Goal: Task Accomplishment & Management: Use online tool/utility

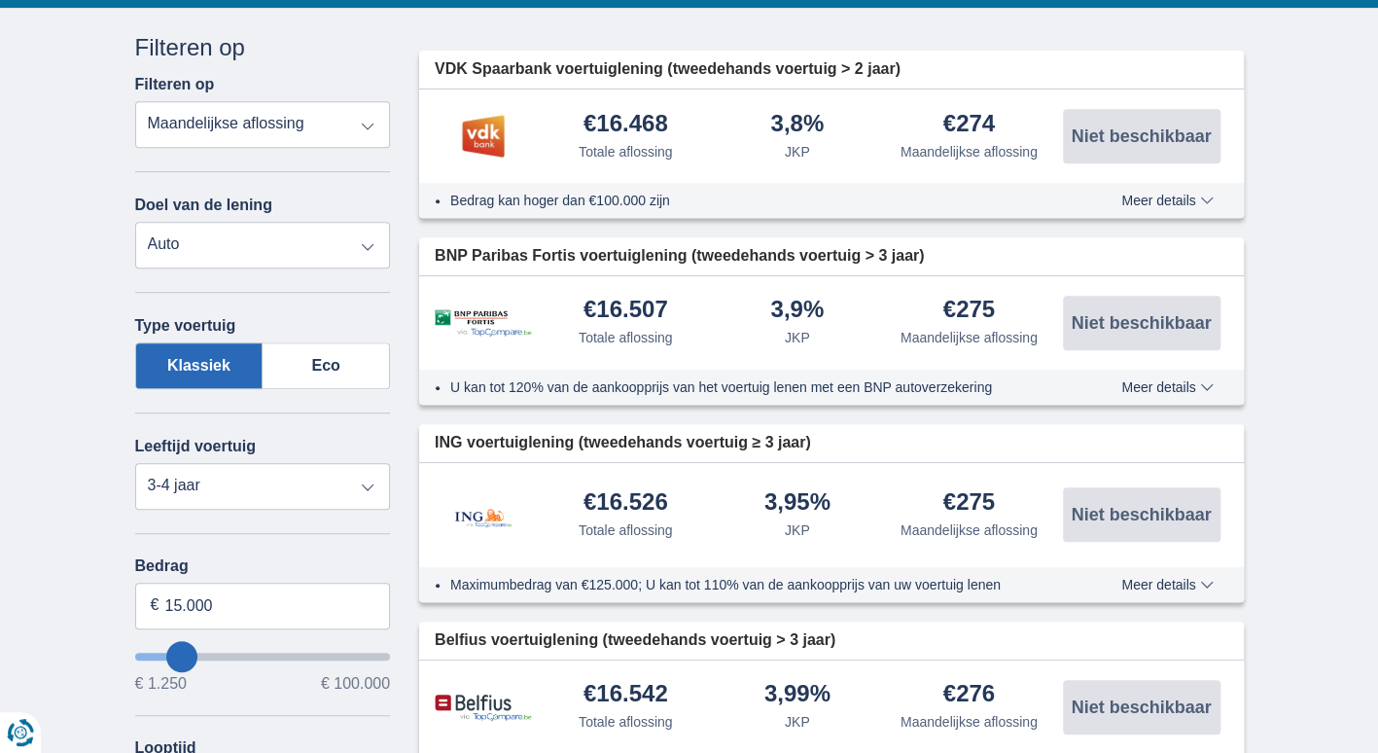
scroll to position [428, 0]
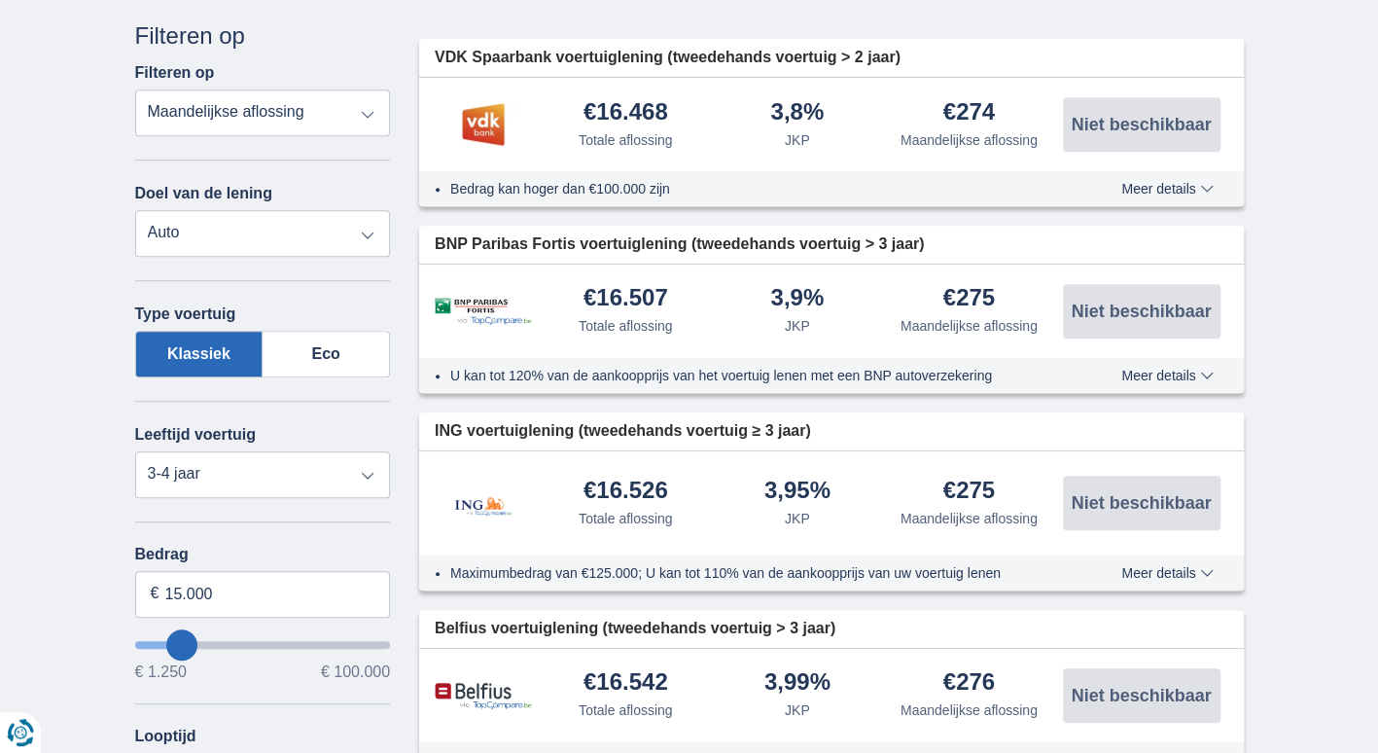
click at [298, 125] on select "Totale aflossing JKP Maandelijkse aflossing" at bounding box center [263, 112] width 256 height 47
select select "apr+"
click at [135, 89] on select "Totale aflossing JKP Maandelijkse aflossing" at bounding box center [263, 112] width 256 height 47
click at [335, 358] on label "Eco" at bounding box center [326, 354] width 127 height 47
click at [0, 0] on input "Eco" at bounding box center [0, 0] width 0 height 0
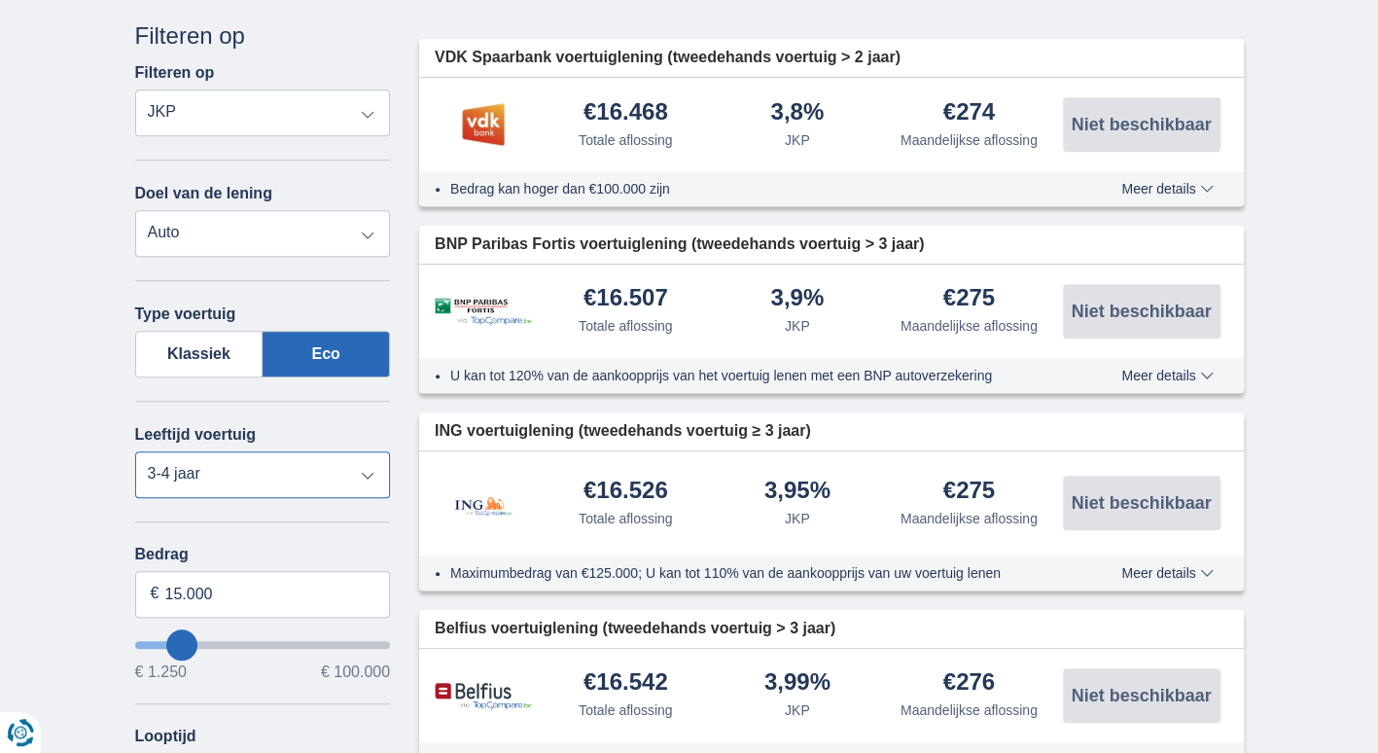
click at [368, 474] on select "Nieuw 0-1 jaar 1-2 jaar 2-3 jaar 3-4 jaar 4-5 jaar 5+ jaar" at bounding box center [263, 474] width 256 height 47
select select "5+"
click at [135, 451] on select "Nieuw 0-1 jaar 1-2 jaar 2-3 jaar 3-4 jaar 4-5 jaar 5+ jaar" at bounding box center [263, 474] width 256 height 47
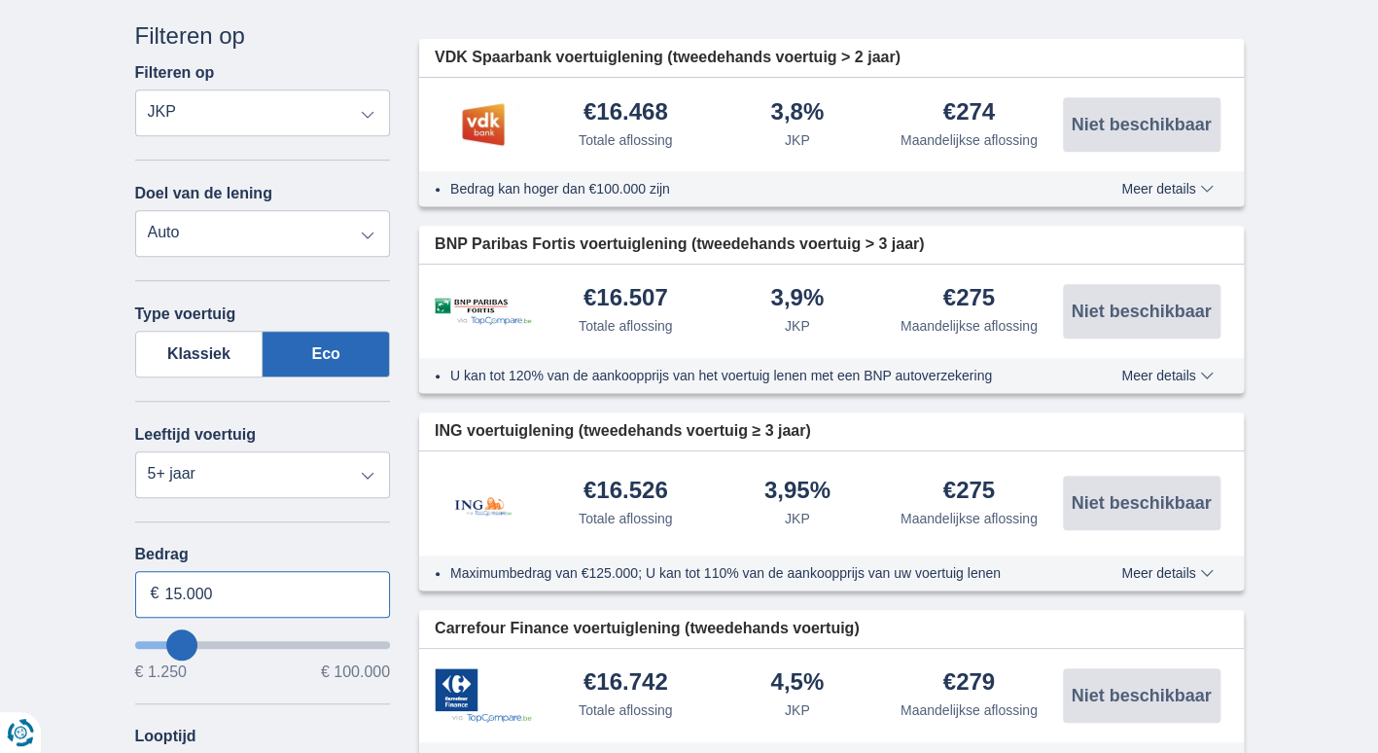
click at [260, 588] on input "15.000" at bounding box center [263, 594] width 256 height 47
type input "30.000"
type input "30250"
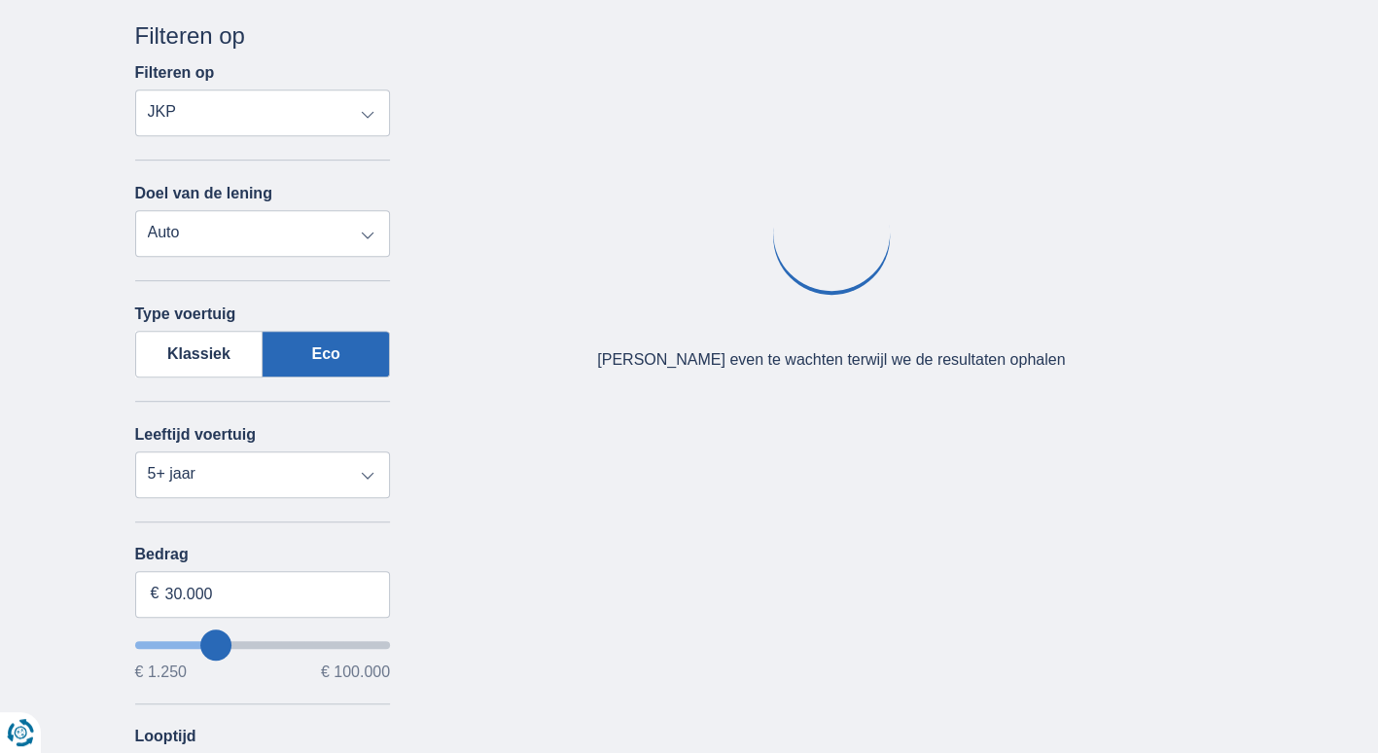
click at [273, 705] on div "Bedrag 30.000 € € 1.250 € 100.000 Looptijd 12 maanden 18 maanden 24 maanden 30 …" at bounding box center [263, 673] width 256 height 254
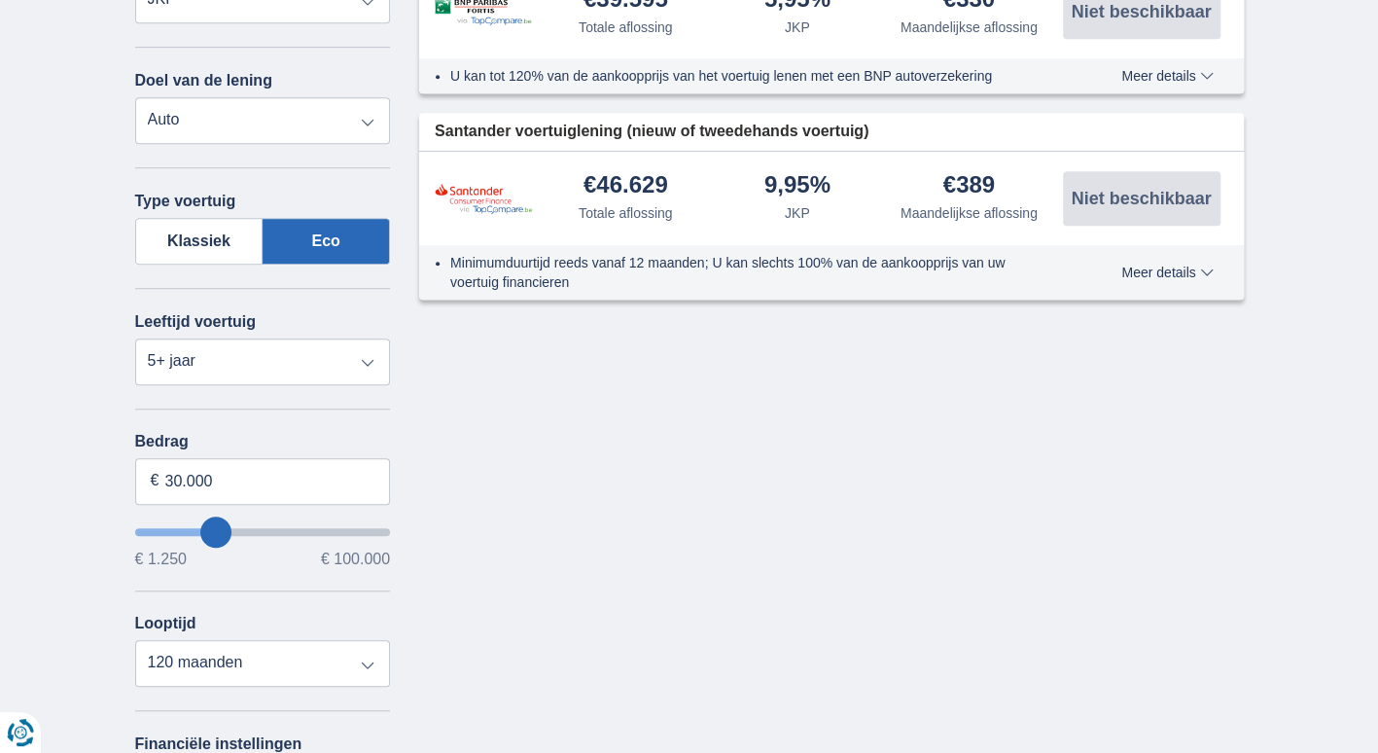
scroll to position [545, 0]
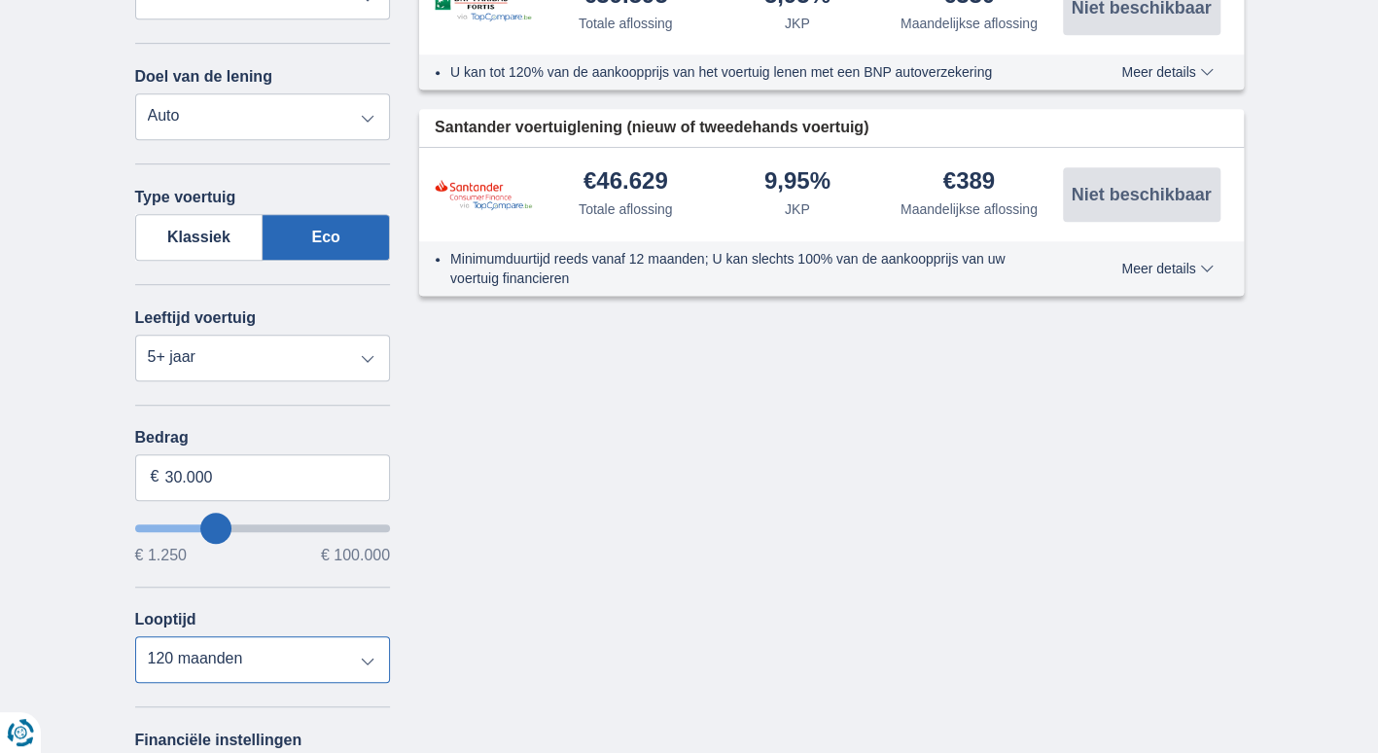
click at [303, 661] on select "12 maanden 18 maanden 24 maanden 30 maanden 36 maanden 42 maanden 48 maanden 60…" at bounding box center [263, 659] width 256 height 47
select select "48"
click at [135, 636] on select "12 maanden 18 maanden 24 maanden 30 maanden 36 maanden 42 maanden 48 maanden 60…" at bounding box center [263, 659] width 256 height 47
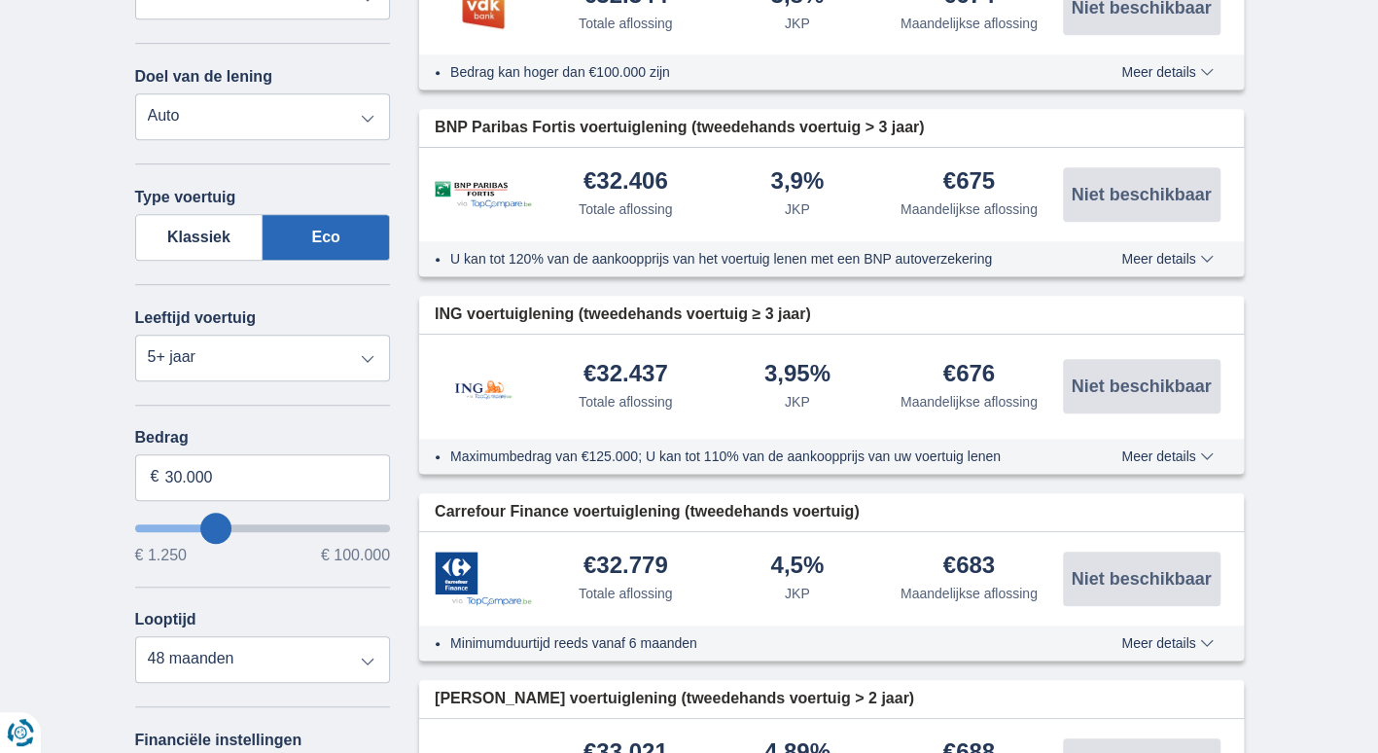
drag, startPoint x: 522, startPoint y: 524, endPoint x: 1388, endPoint y: 48, distance: 988.3
